Goal: Information Seeking & Learning: Check status

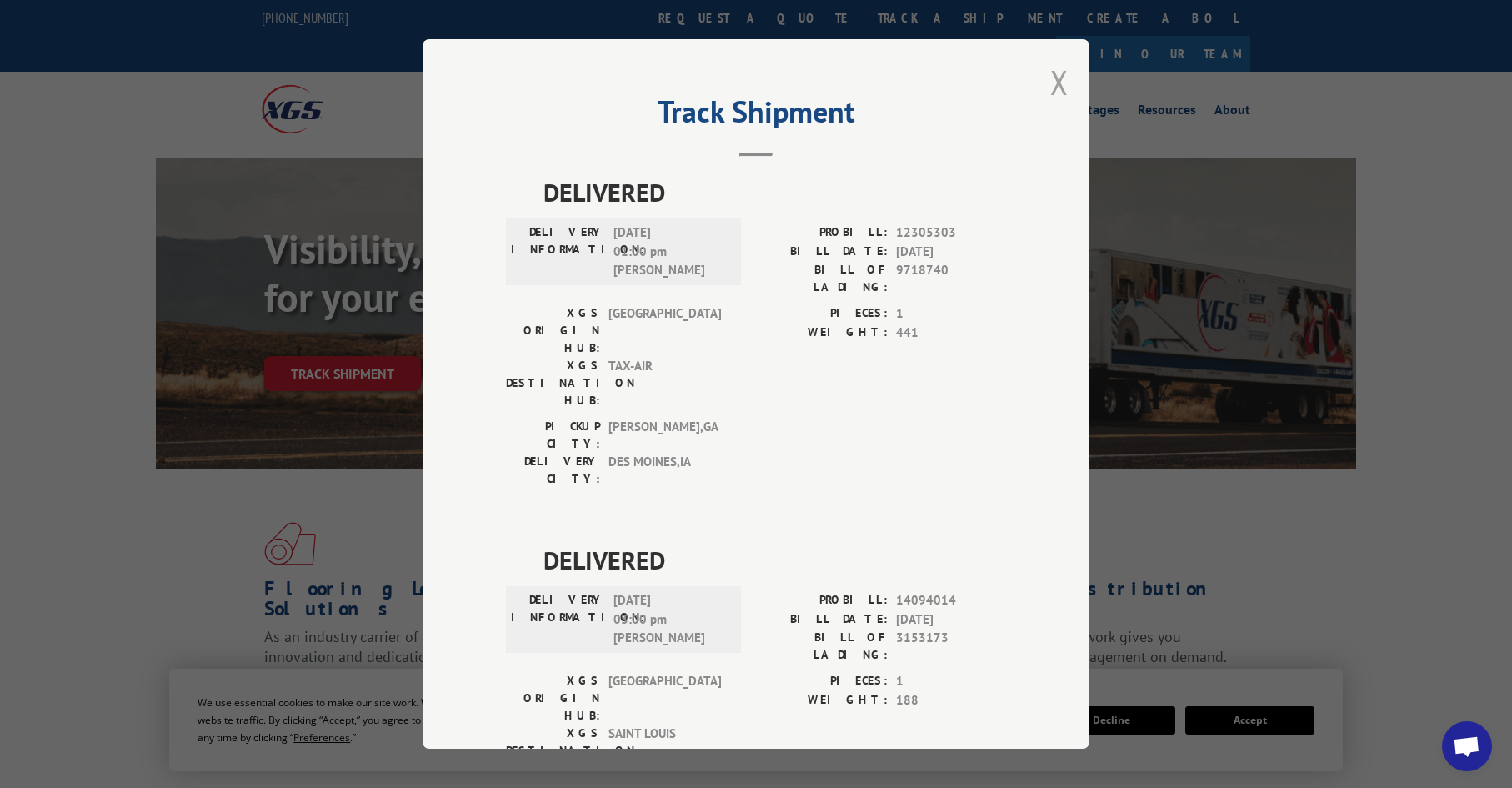
click at [1050, 74] on button "Close modal" at bounding box center [1059, 82] width 18 height 45
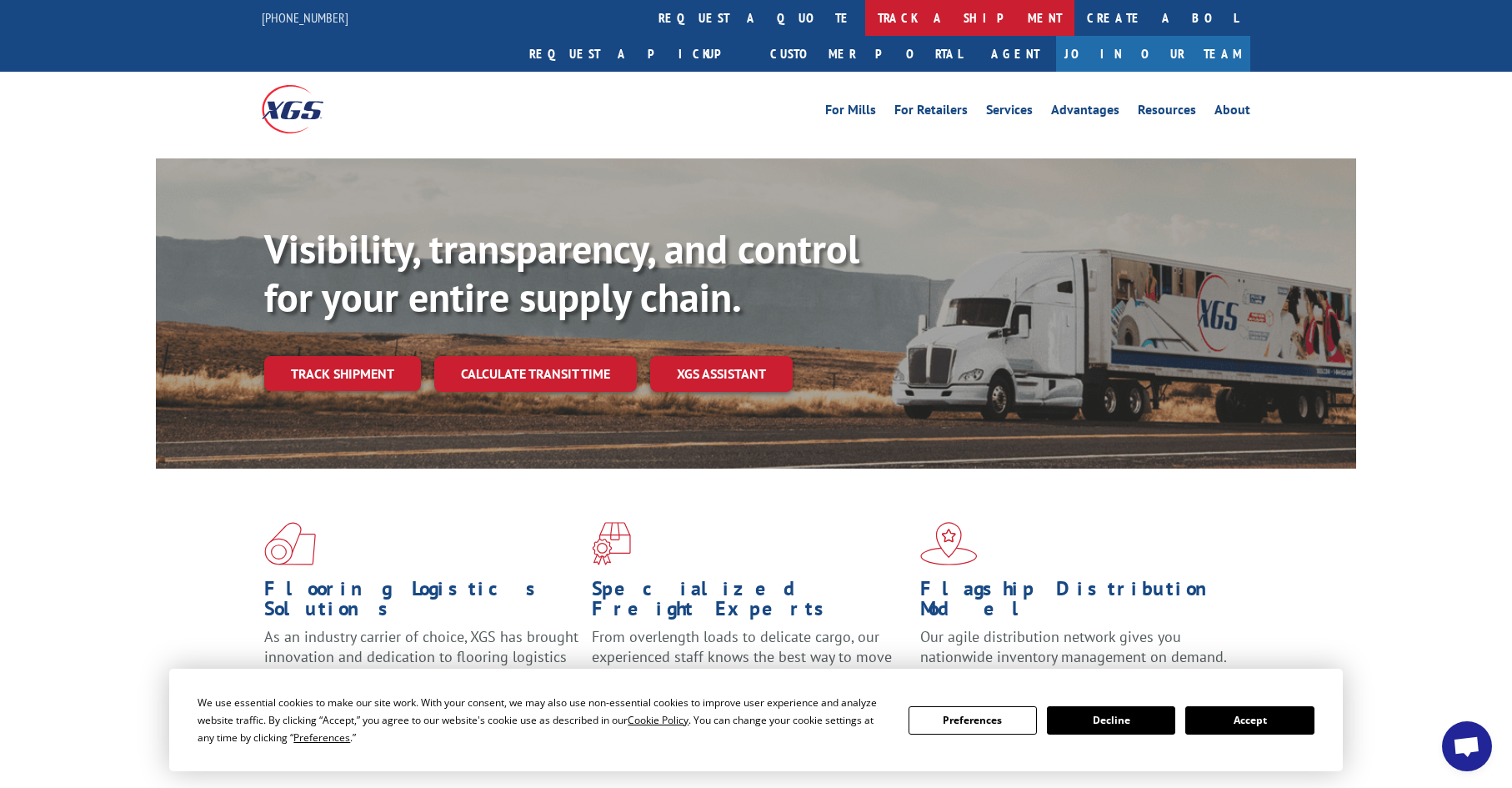
click at [865, 2] on link "track a shipment" at bounding box center [969, 17] width 209 height 36
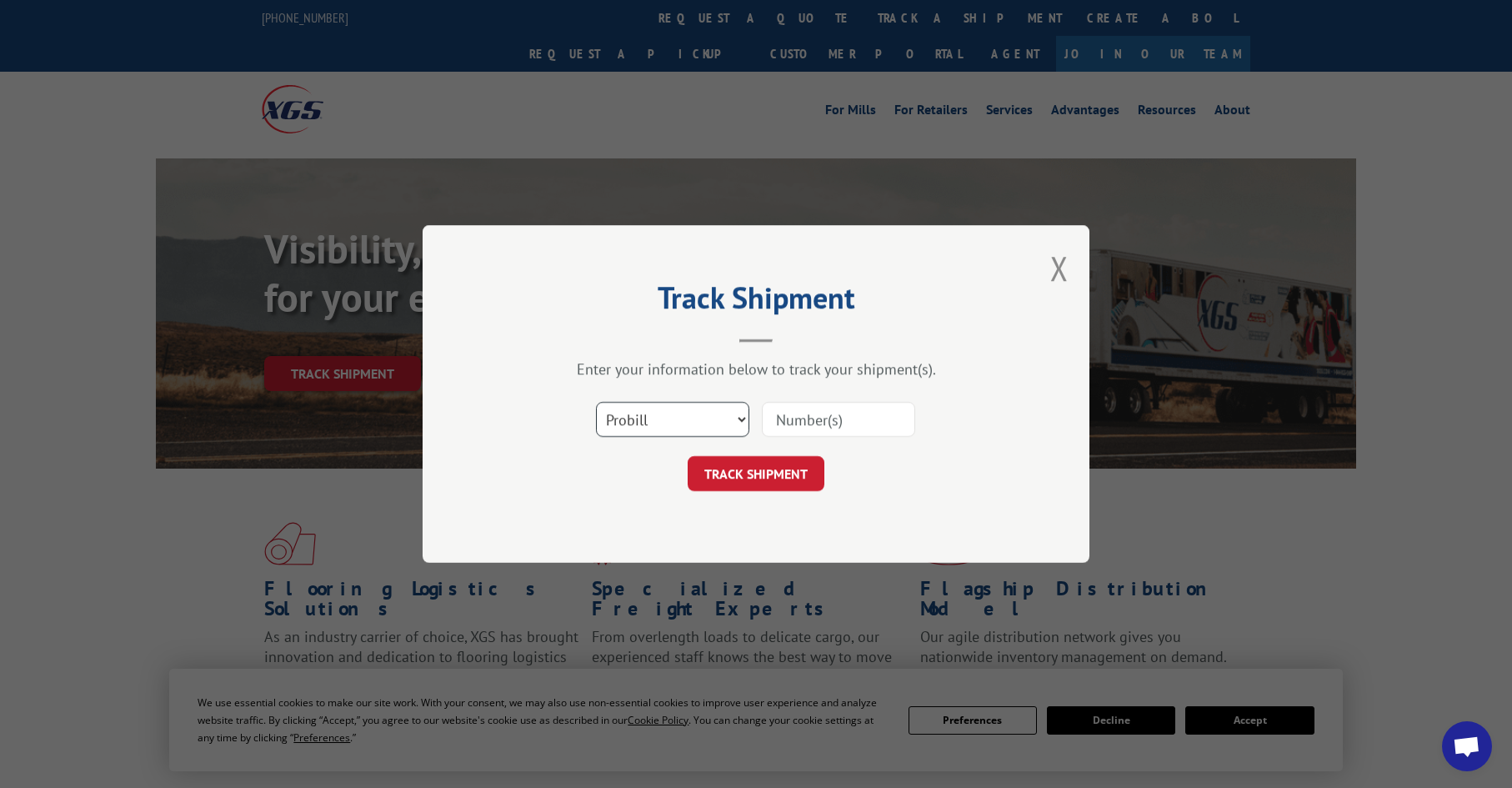
drag, startPoint x: 633, startPoint y: 419, endPoint x: 625, endPoint y: 422, distance: 8.5
click at [631, 421] on select "Select category... Probill BOL PO" at bounding box center [673, 419] width 154 height 35
select select "po"
click at [596, 401] on select "Select category... Probill BOL PO" at bounding box center [673, 419] width 154 height 35
click at [799, 416] on input at bounding box center [838, 419] width 154 height 35
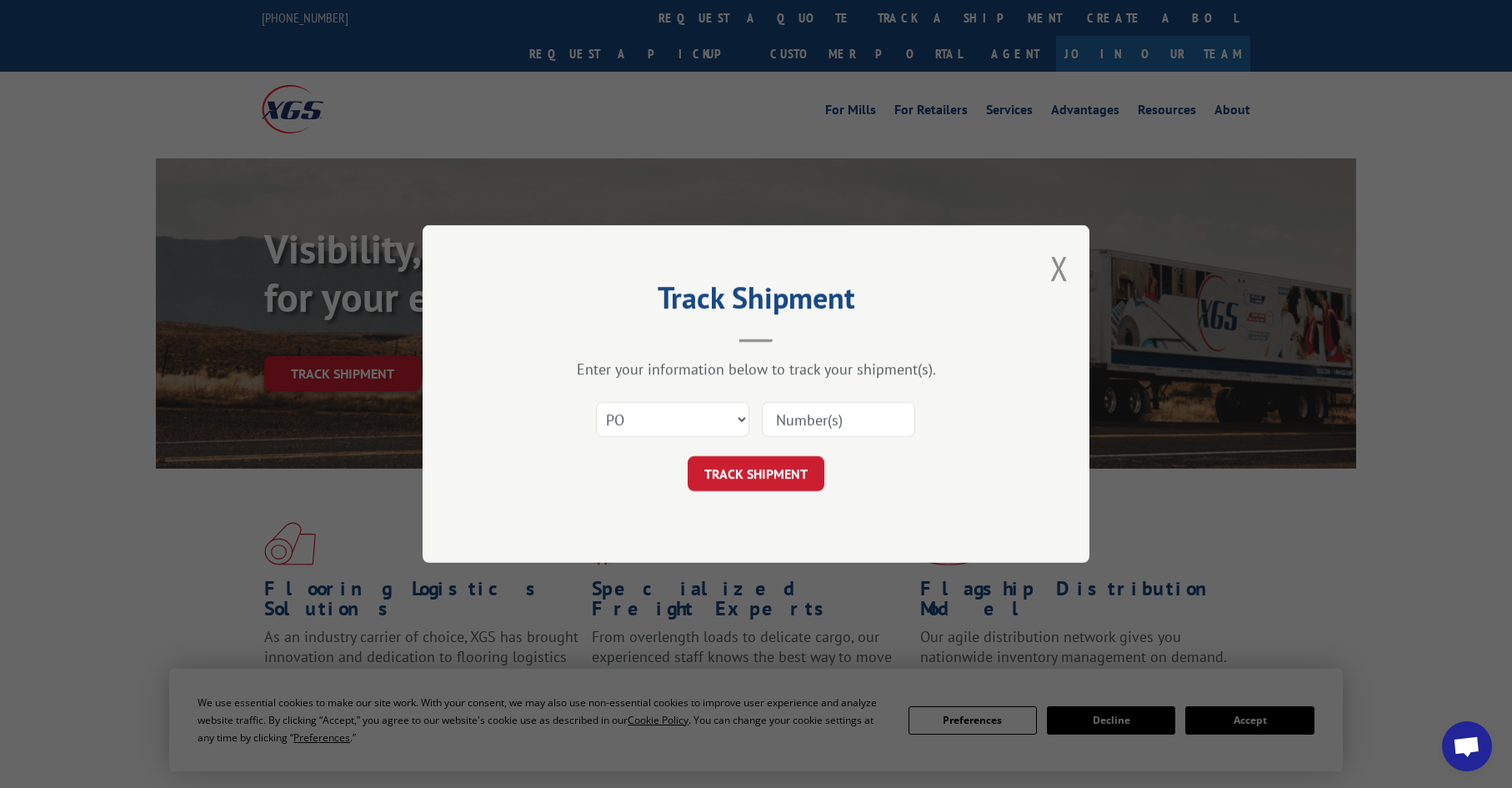
paste input "10521960"
type input "10521960"
click button "TRACK SHIPMENT" at bounding box center [756, 473] width 137 height 35
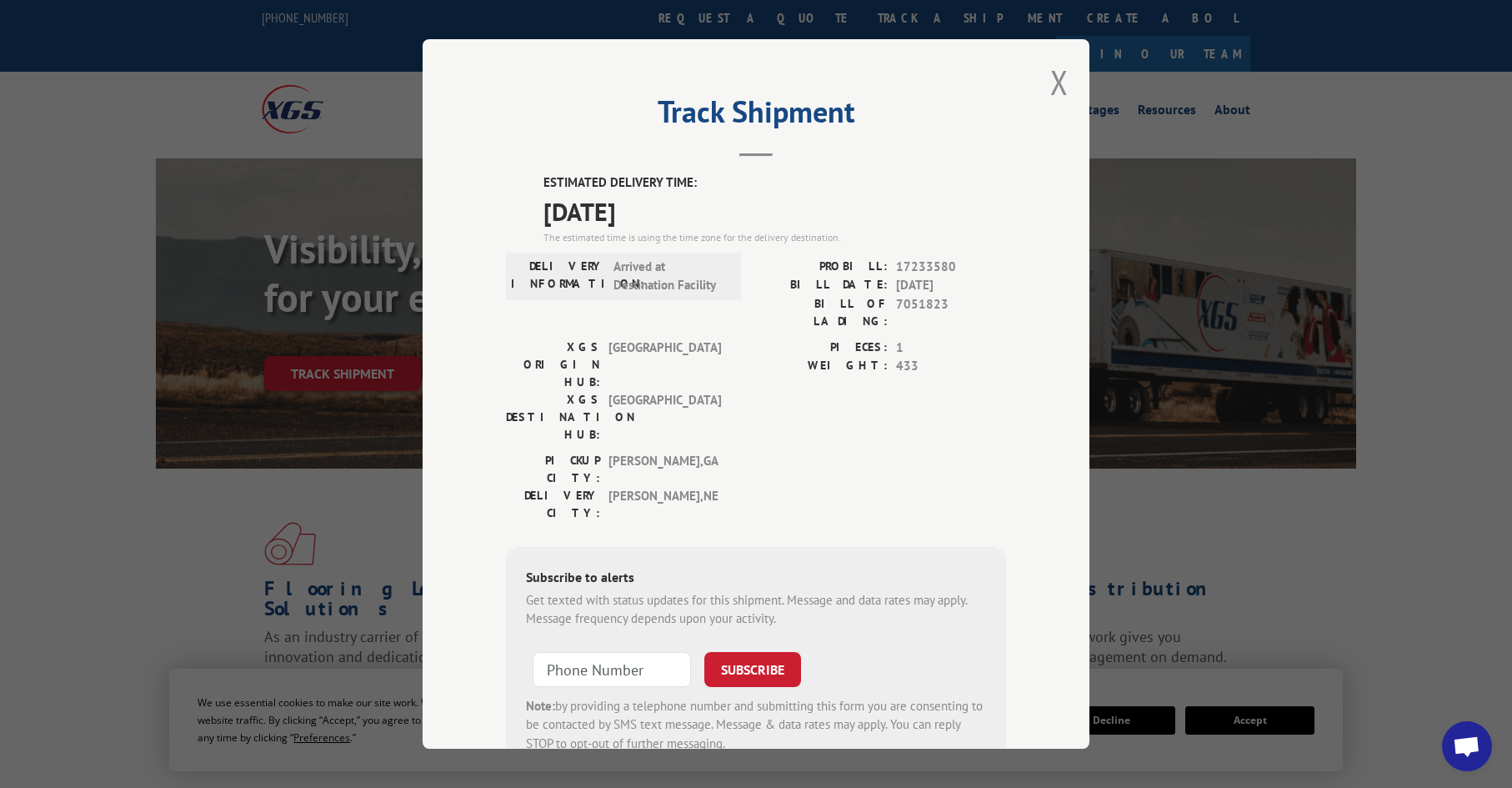
drag, startPoint x: 1058, startPoint y: 88, endPoint x: 1029, endPoint y: 69, distance: 34.7
click at [1057, 86] on button "Close modal" at bounding box center [1059, 82] width 18 height 45
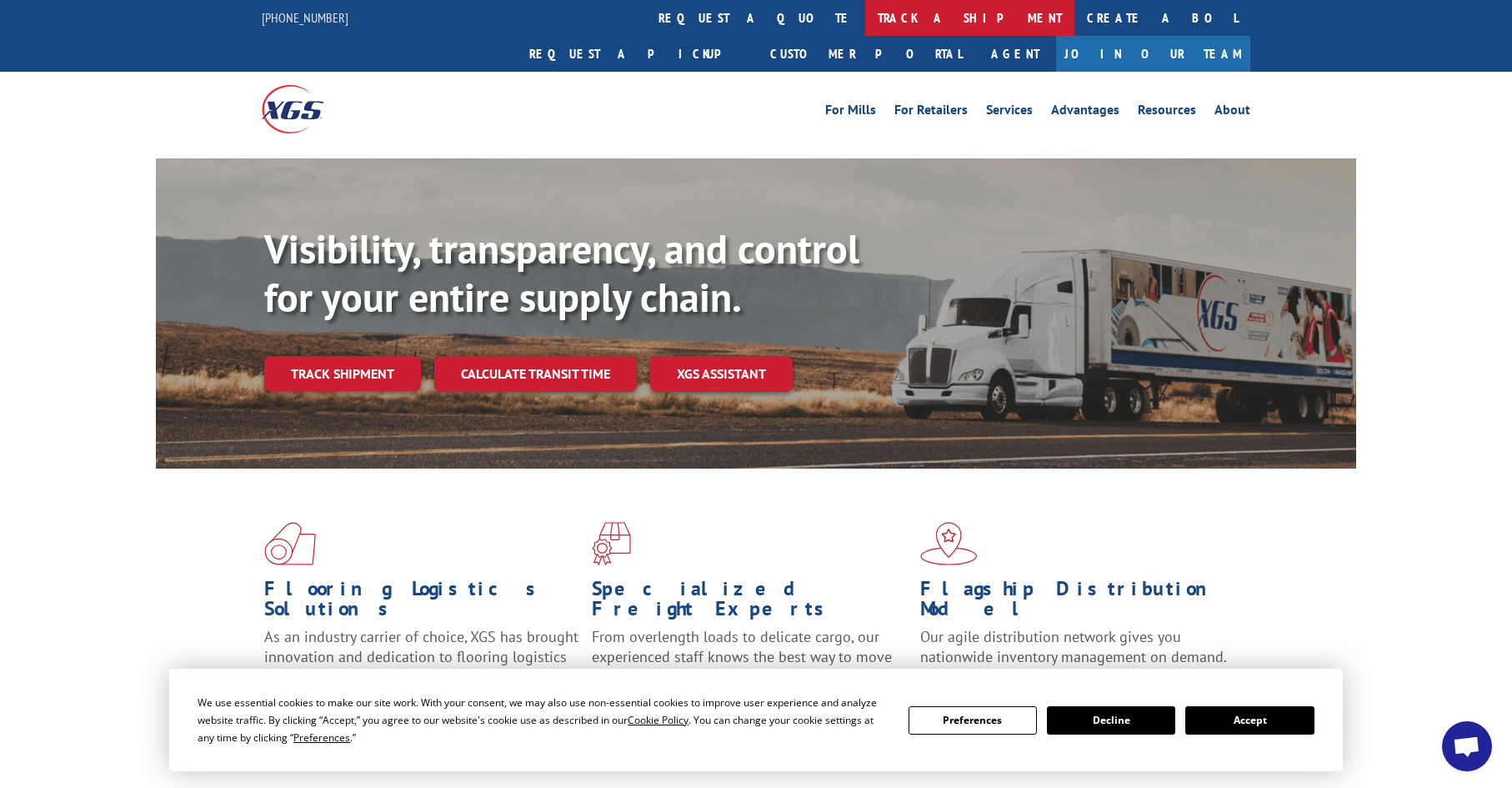
click at [865, 28] on link "track a shipment" at bounding box center [969, 17] width 209 height 36
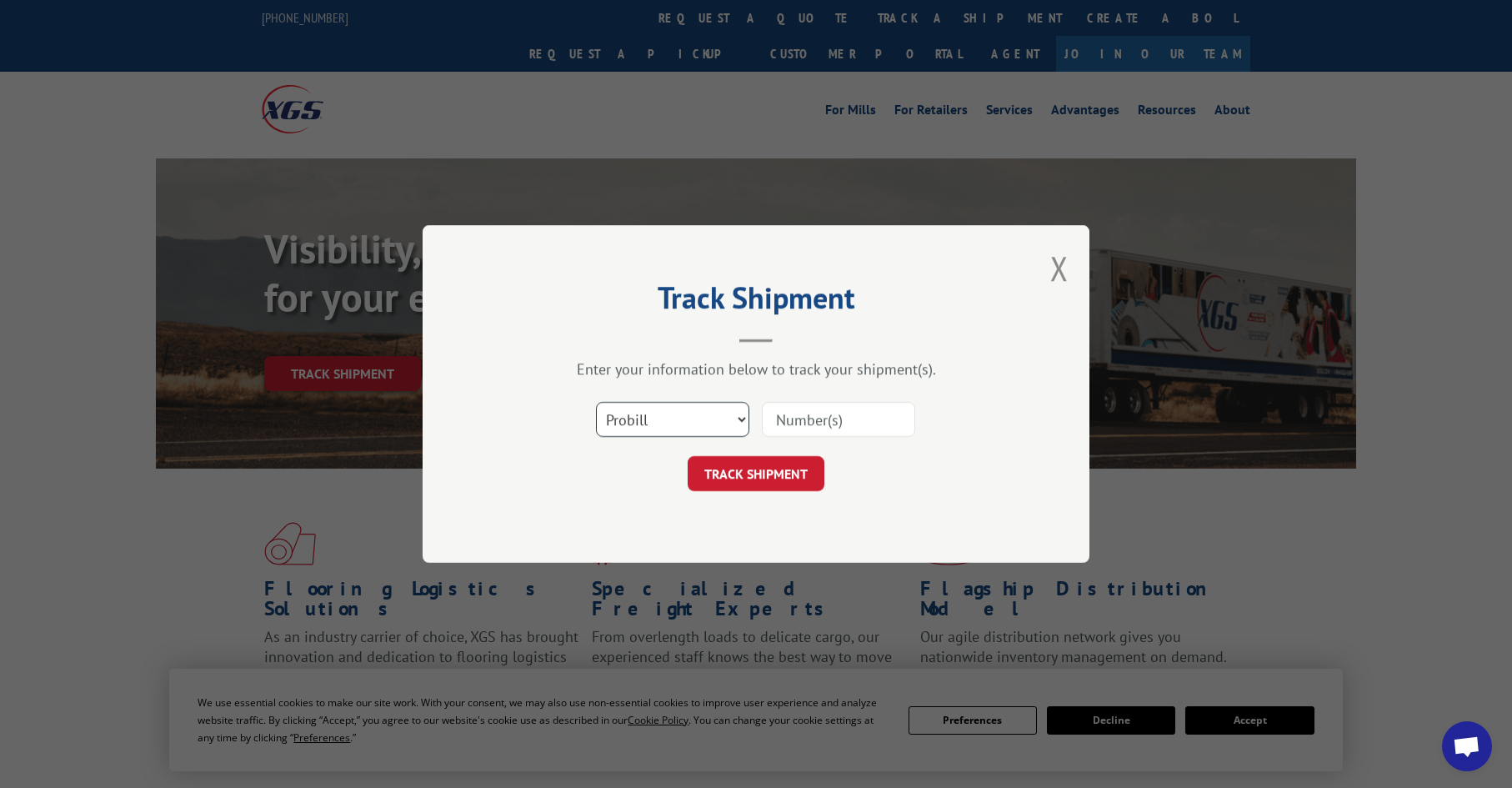
drag, startPoint x: 668, startPoint y: 416, endPoint x: 651, endPoint y: 437, distance: 27.0
click at [660, 426] on select "Select category... Probill BOL PO" at bounding box center [673, 419] width 154 height 35
select select "po"
click at [596, 401] on select "Select category... Probill BOL PO" at bounding box center [673, 419] width 154 height 35
click at [824, 420] on input at bounding box center [838, 419] width 154 height 35
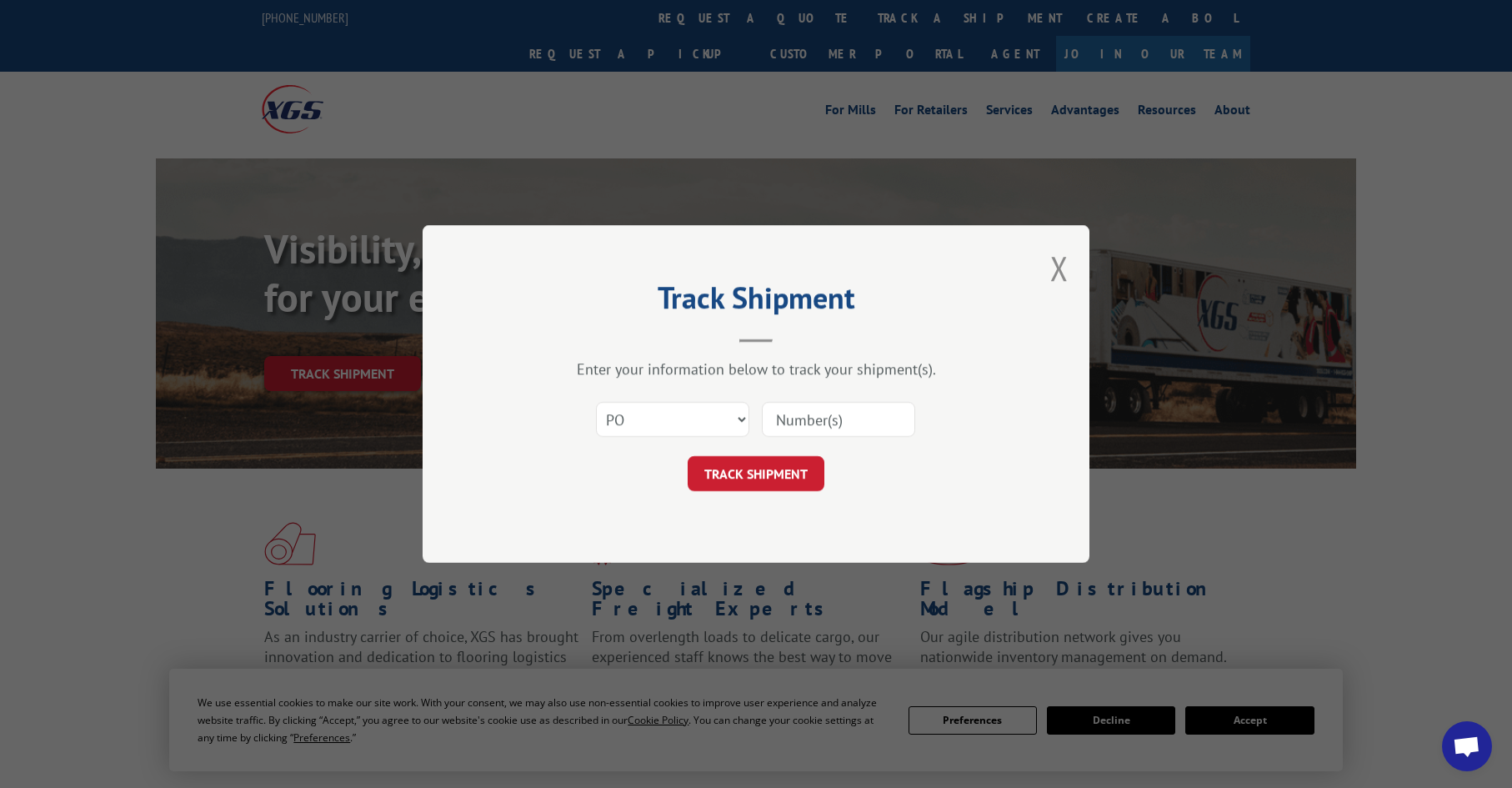
paste input "10521935"
type input "10521935"
click button "TRACK SHIPMENT" at bounding box center [756, 473] width 137 height 35
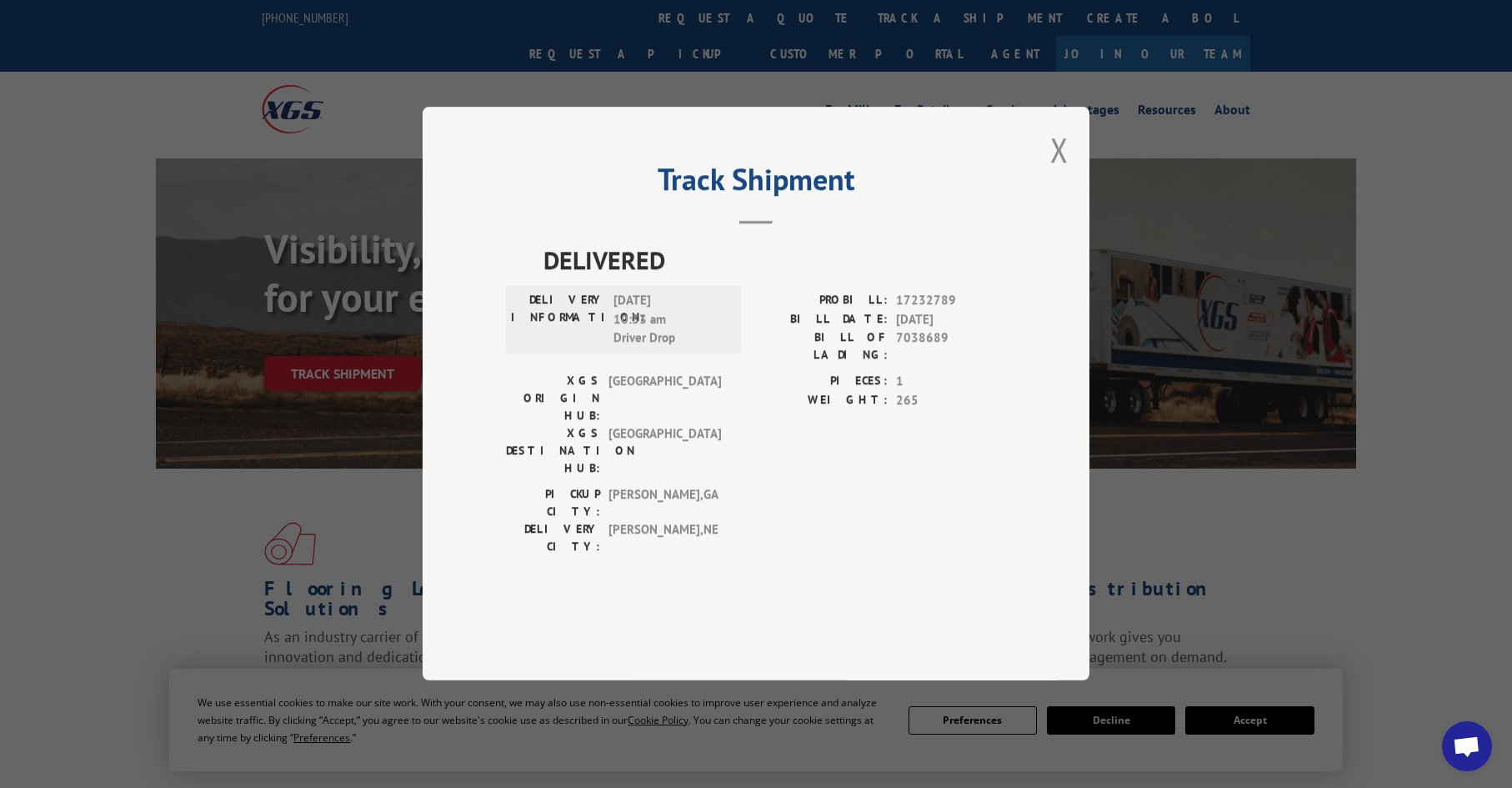
drag, startPoint x: 1052, startPoint y: 199, endPoint x: 1052, endPoint y: 188, distance: 11.0
click at [1053, 172] on button "Close modal" at bounding box center [1059, 149] width 18 height 45
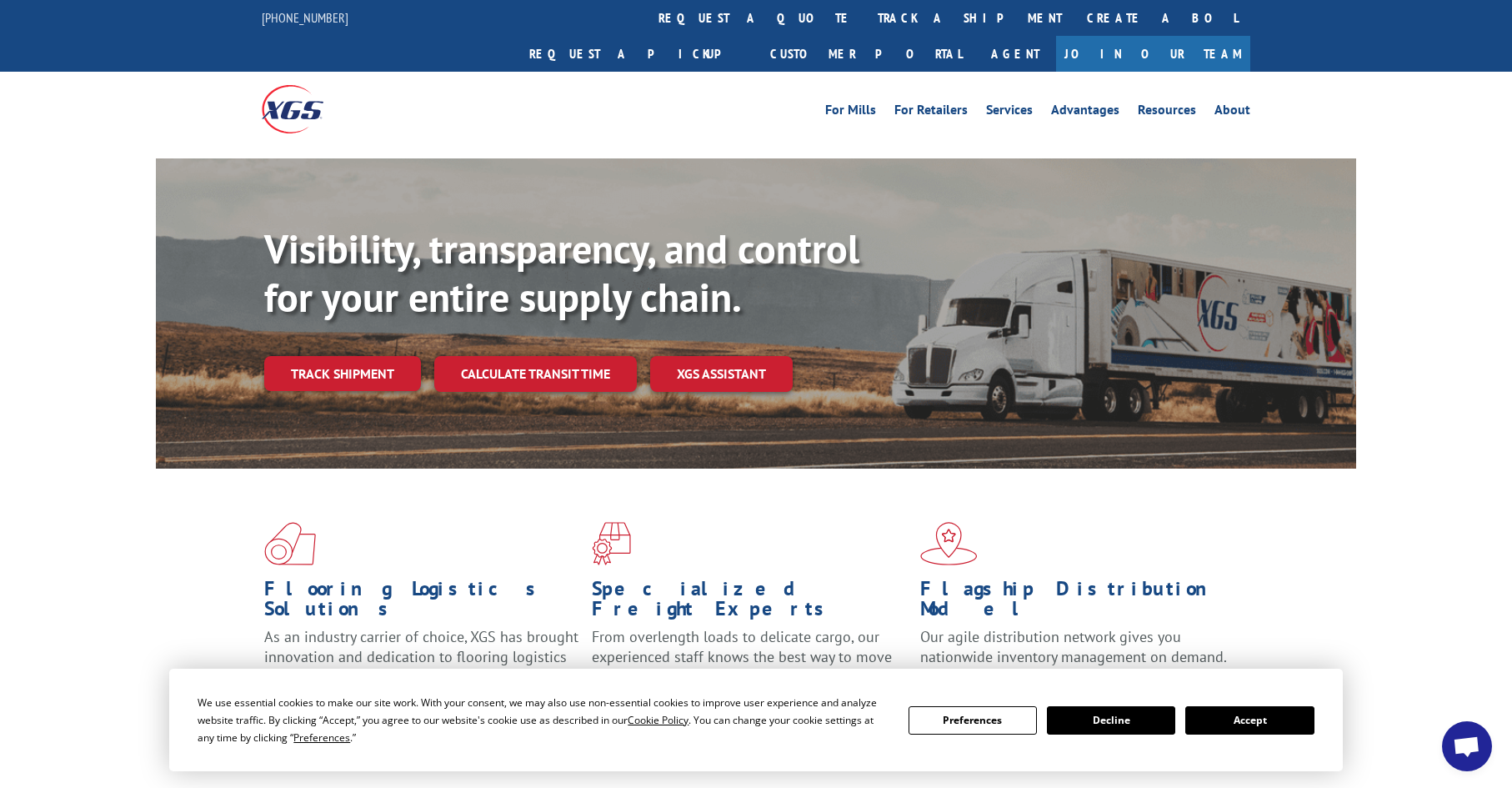
drag, startPoint x: 716, startPoint y: 19, endPoint x: 713, endPoint y: 30, distance: 11.4
click at [865, 17] on link "track a shipment" at bounding box center [969, 17] width 209 height 36
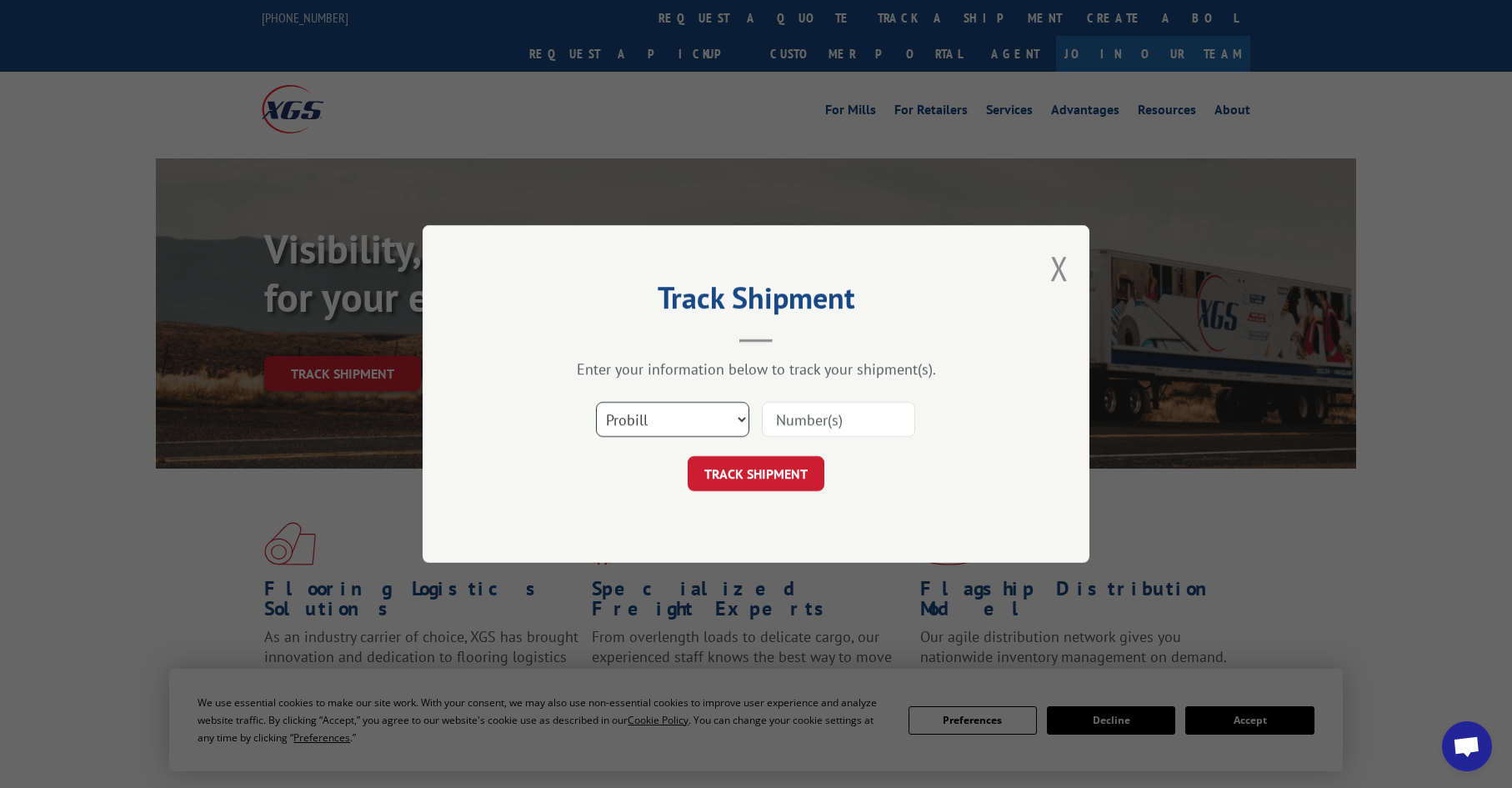
drag, startPoint x: 671, startPoint y: 412, endPoint x: 677, endPoint y: 424, distance: 13.4
click at [675, 421] on select "Select category... Probill BOL PO" at bounding box center [673, 419] width 154 height 35
select select "po"
click at [596, 401] on select "Select category... Probill BOL PO" at bounding box center [673, 419] width 154 height 35
click at [819, 419] on input at bounding box center [838, 419] width 154 height 35
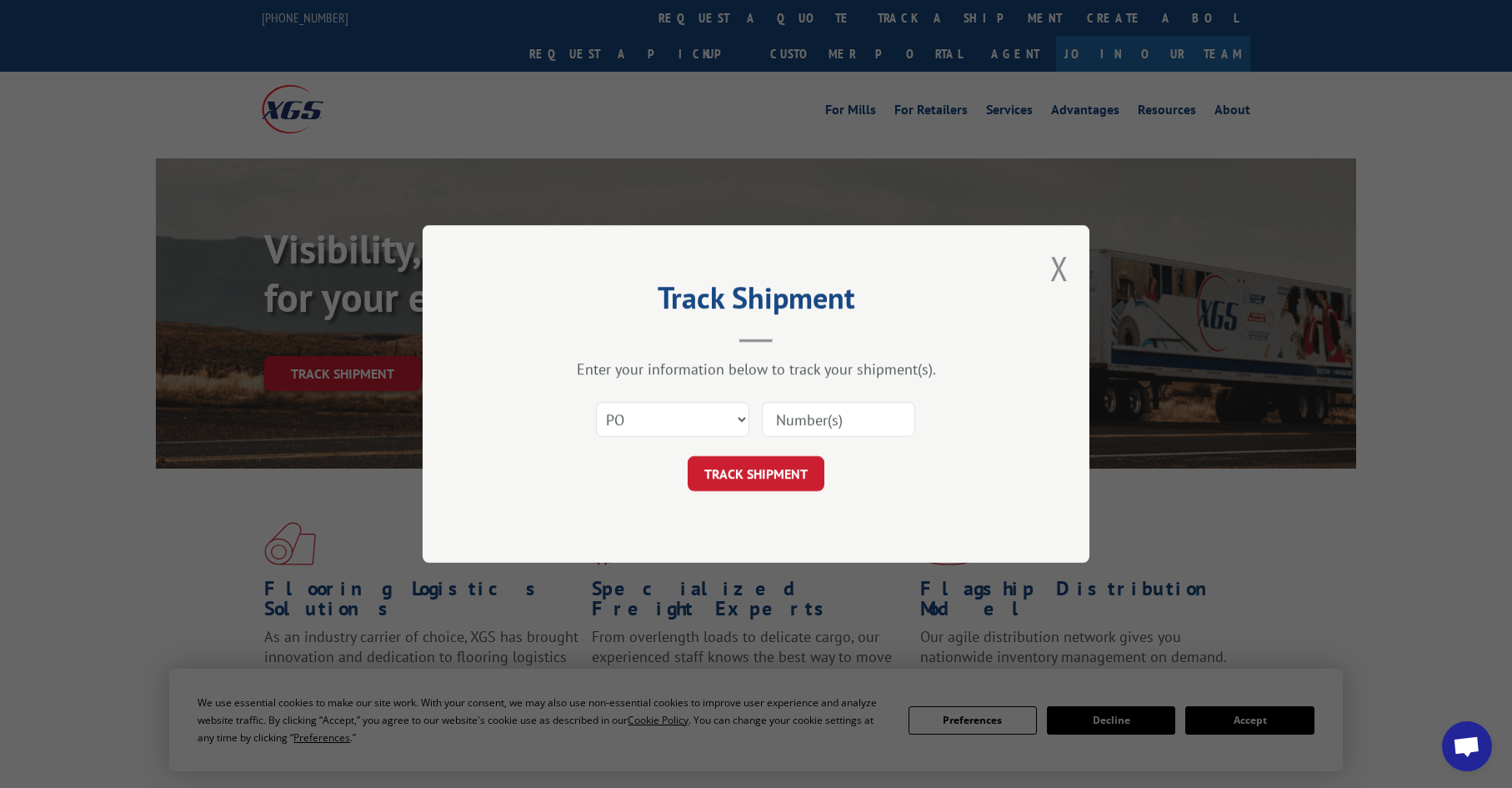
paste input "03510475"
type input "03510475"
click button "TRACK SHIPMENT" at bounding box center [756, 473] width 137 height 35
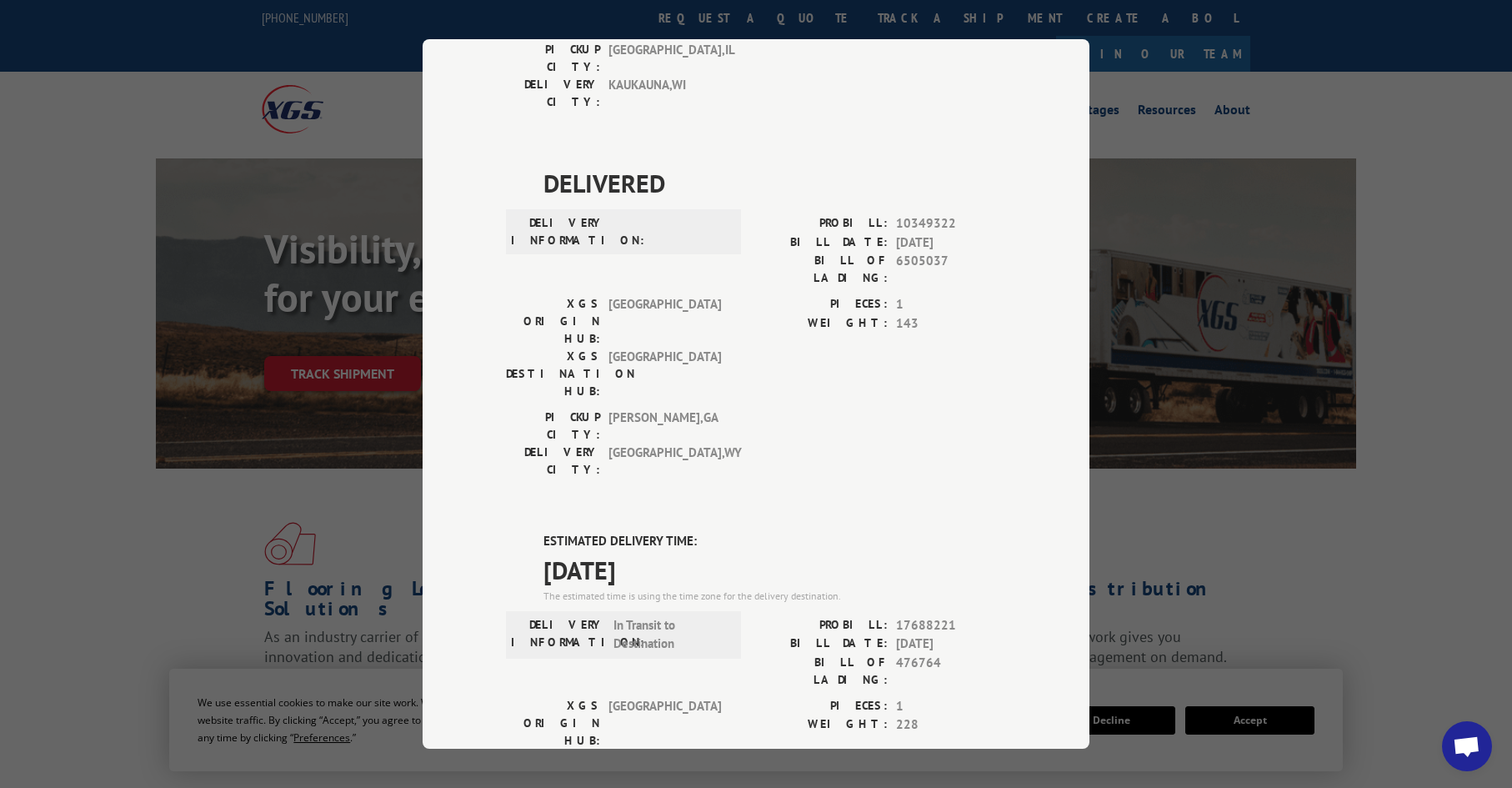
scroll to position [325, 0]
